Goal: Navigation & Orientation: Find specific page/section

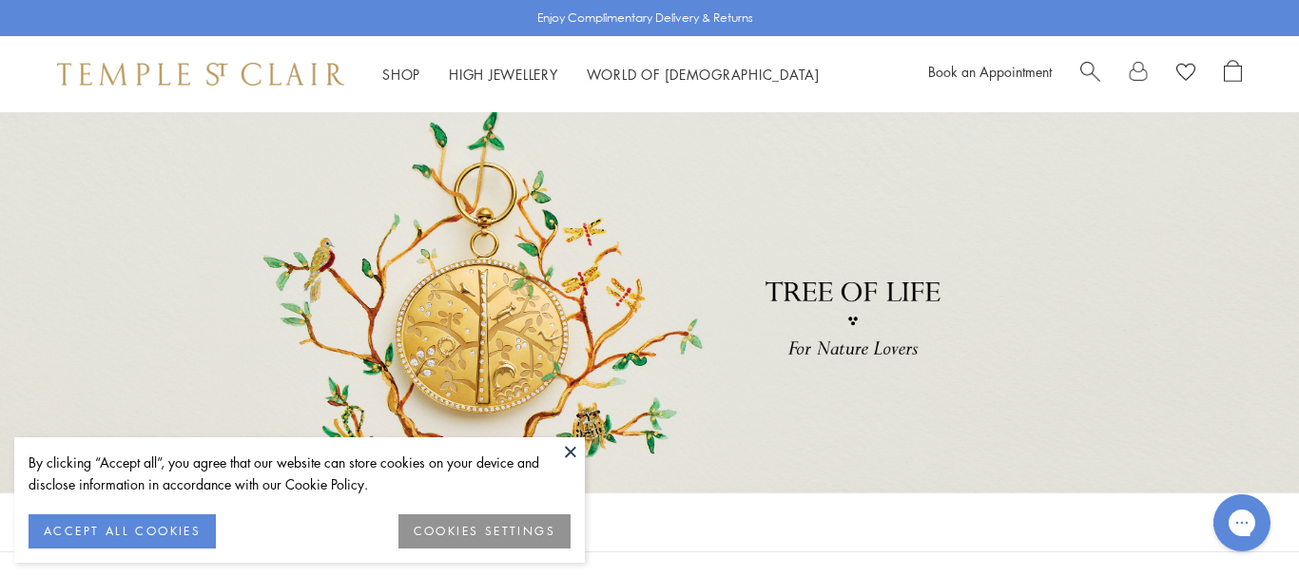
click at [193, 530] on button "ACCEPT ALL COOKIES" at bounding box center [122, 531] width 187 height 34
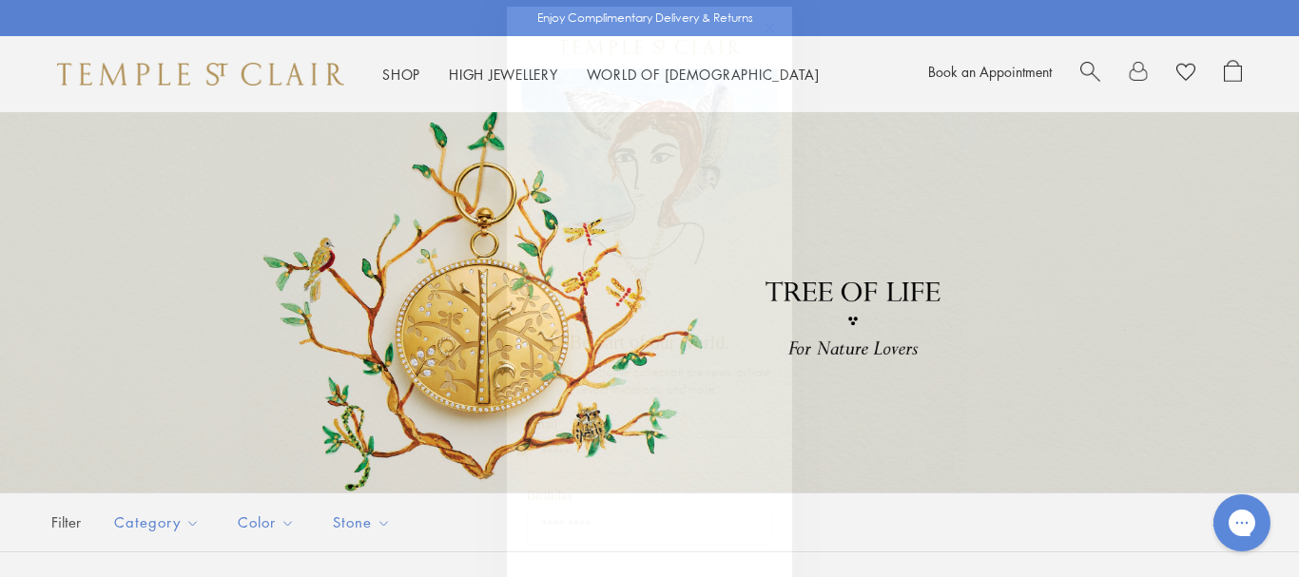
scroll to position [14, 0]
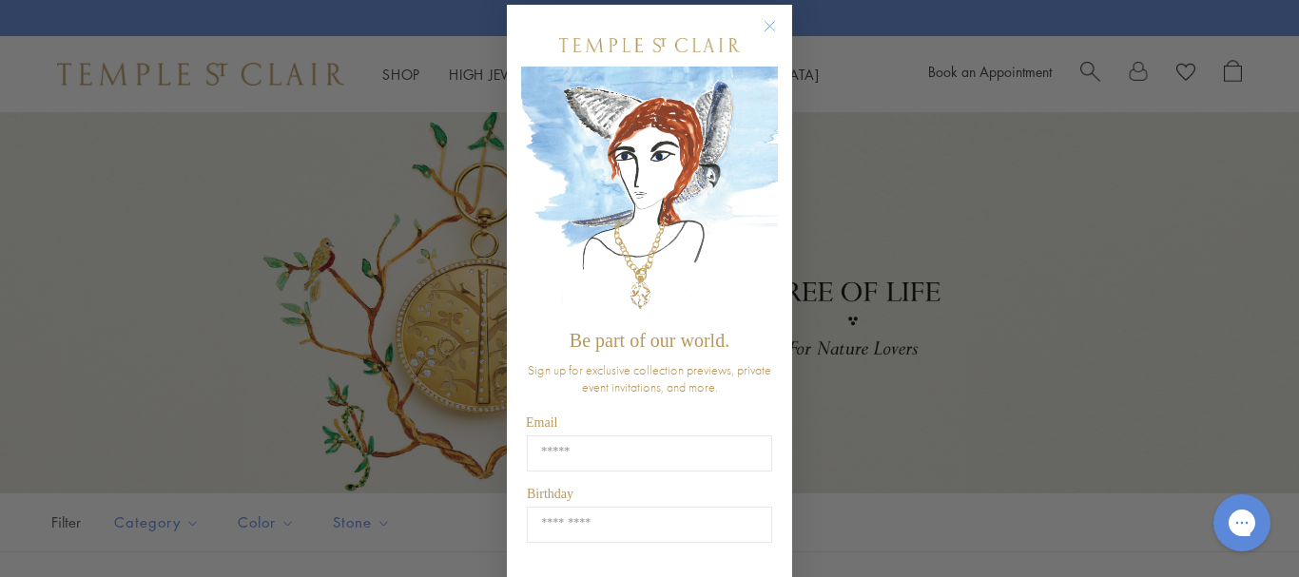
click at [767, 22] on circle "Close dialog" at bounding box center [770, 26] width 23 height 23
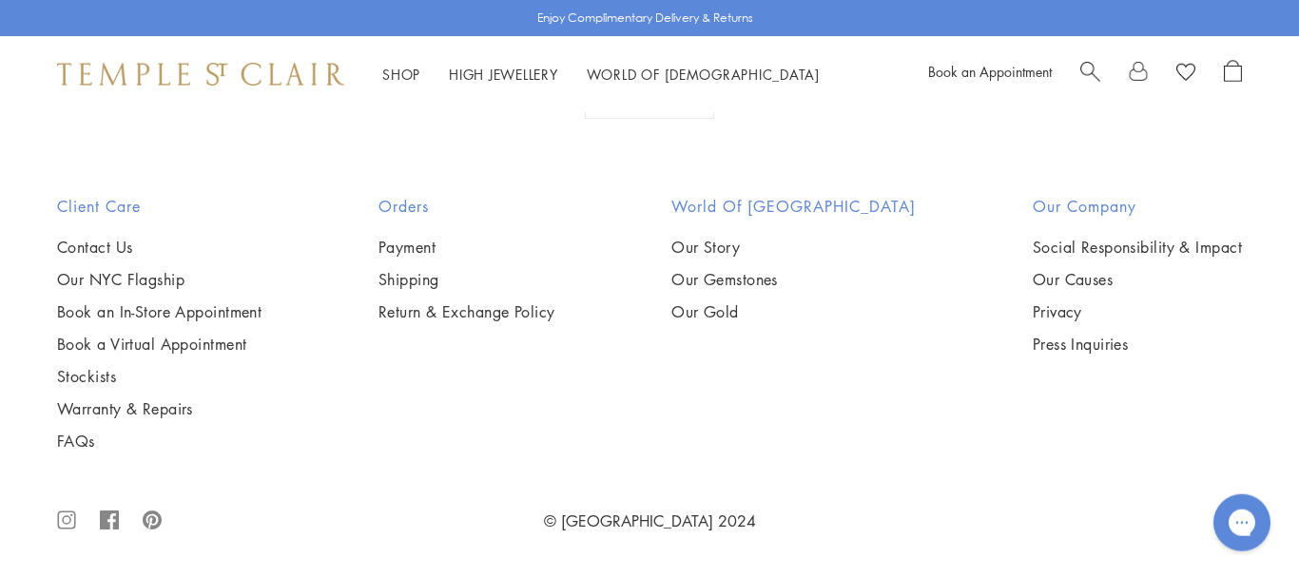
scroll to position [11033, 0]
